Goal: Information Seeking & Learning: Learn about a topic

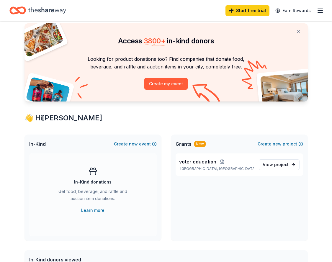
scroll to position [18, 0]
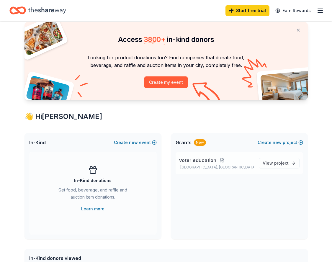
click at [216, 159] on button at bounding box center [222, 160] width 12 height 5
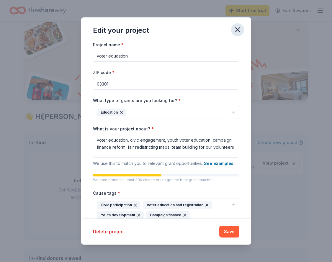
click at [236, 29] on icon "button" at bounding box center [237, 30] width 8 height 8
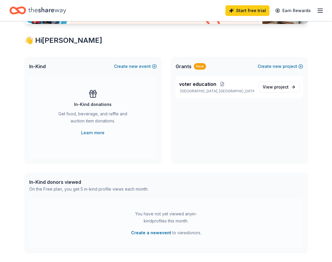
scroll to position [0, 0]
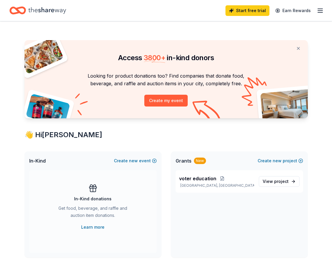
click at [197, 159] on div "New" at bounding box center [200, 160] width 12 height 6
click at [279, 177] on link "View project" at bounding box center [278, 181] width 41 height 11
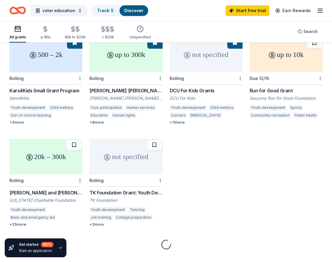
scroll to position [176, 0]
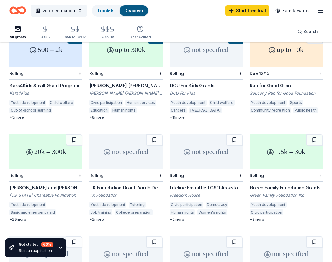
click at [53, 184] on div "Neil and Louise Tillotson Fund - Large Grants Program" at bounding box center [45, 187] width 73 height 7
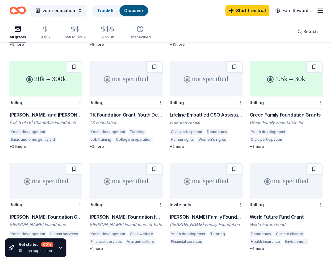
scroll to position [255, 0]
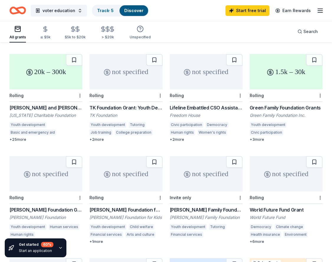
click at [46, 178] on div "not specified" at bounding box center [45, 173] width 73 height 35
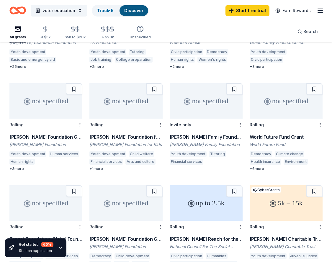
scroll to position [361, 0]
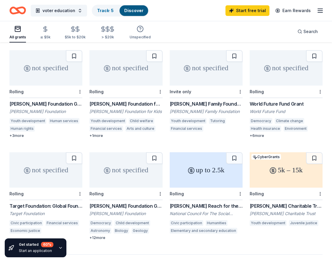
click at [190, 171] on div "up to 2.5k" at bounding box center [205, 169] width 73 height 35
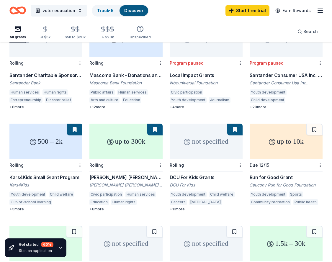
scroll to position [78, 0]
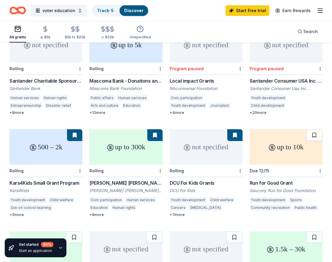
click at [138, 131] on div "up to 300k" at bounding box center [125, 146] width 73 height 35
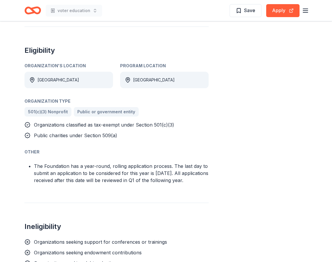
scroll to position [250, 0]
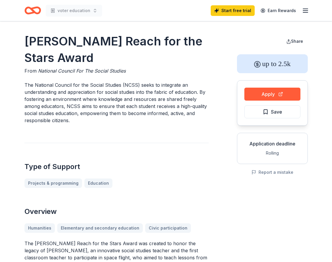
drag, startPoint x: 95, startPoint y: 60, endPoint x: 10, endPoint y: 45, distance: 86.4
drag, startPoint x: 24, startPoint y: 41, endPoint x: 102, endPoint y: 55, distance: 79.4
click at [90, 57] on h1 "Christa McAuliffe Reach for the Stars Award" at bounding box center [116, 49] width 184 height 33
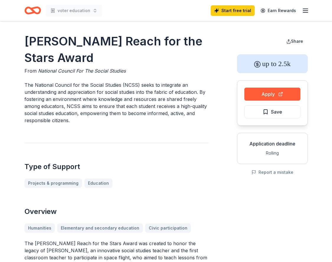
drag, startPoint x: 89, startPoint y: 59, endPoint x: 11, endPoint y: 53, distance: 77.7
drag, startPoint x: 24, startPoint y: 40, endPoint x: 99, endPoint y: 64, distance: 78.5
click at [99, 64] on h1 "Christa McAuliffe Reach for the Stars Award" at bounding box center [116, 49] width 184 height 33
drag, startPoint x: 77, startPoint y: 56, endPoint x: 112, endPoint y: 60, distance: 35.3
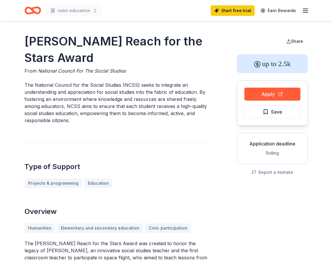
click at [112, 60] on h1 "Christa McAuliffe Reach for the Stars Award" at bounding box center [116, 49] width 184 height 33
drag, startPoint x: 50, startPoint y: 44, endPoint x: 95, endPoint y: 70, distance: 52.4
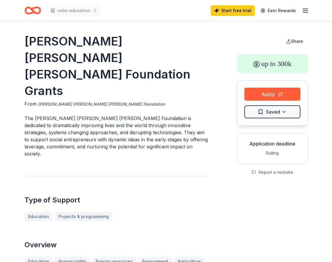
click at [95, 100] on link "[PERSON_NAME] [PERSON_NAME] [PERSON_NAME] Foundation" at bounding box center [101, 103] width 127 height 7
click at [89, 100] on link "[PERSON_NAME] [PERSON_NAME] [PERSON_NAME] Foundation" at bounding box center [101, 103] width 127 height 7
click at [84, 100] on link "[PERSON_NAME] [PERSON_NAME] [PERSON_NAME] Foundation" at bounding box center [101, 103] width 127 height 7
click at [90, 100] on div "From Draper Richards Kaplan Foundation" at bounding box center [116, 103] width 184 height 7
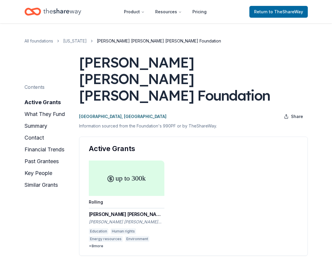
click at [135, 171] on div "up to 300k" at bounding box center [126, 177] width 75 height 35
click at [64, 114] on button "what they fund" at bounding box center [44, 113] width 40 height 9
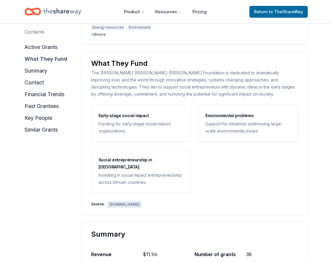
scroll to position [217, 0]
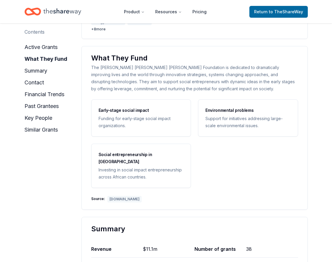
click at [122, 196] on div "www.drkfoundation.org" at bounding box center [124, 199] width 34 height 6
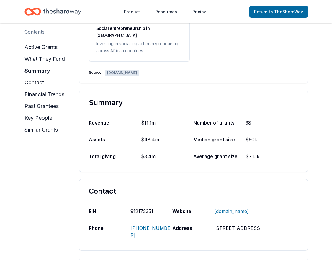
scroll to position [347, 0]
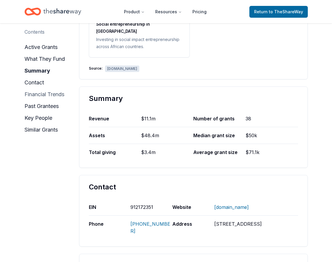
click at [43, 91] on button "financial trends" at bounding box center [44, 94] width 40 height 9
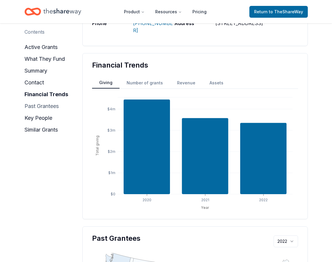
click at [45, 106] on button "past grantees" at bounding box center [41, 105] width 34 height 9
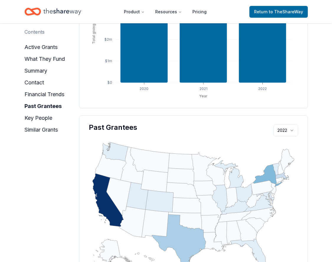
scroll to position [651, 0]
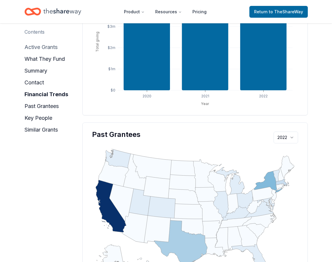
click at [50, 45] on button "active grants" at bounding box center [40, 46] width 33 height 9
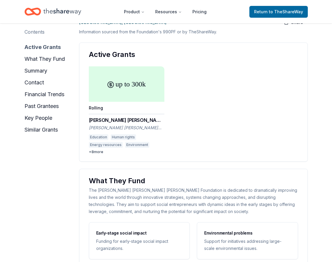
scroll to position [90, 0]
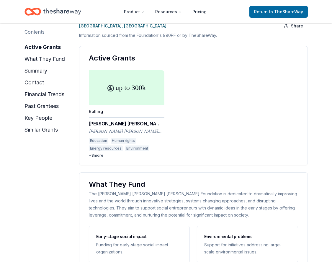
click at [108, 105] on div "Rolling" at bounding box center [126, 111] width 75 height 12
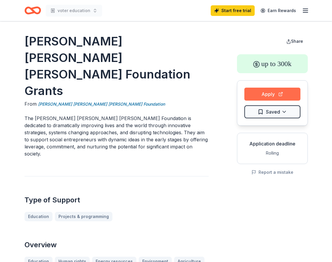
click at [259, 94] on button "Apply" at bounding box center [272, 94] width 56 height 13
